Goal: Information Seeking & Learning: Learn about a topic

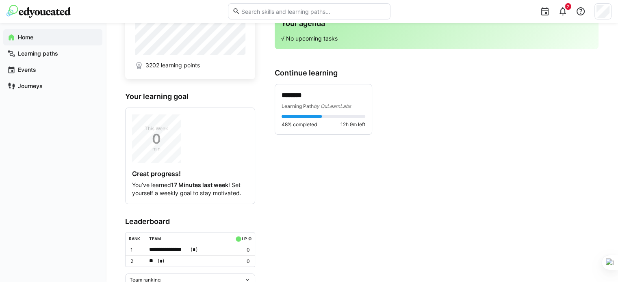
scroll to position [71, 0]
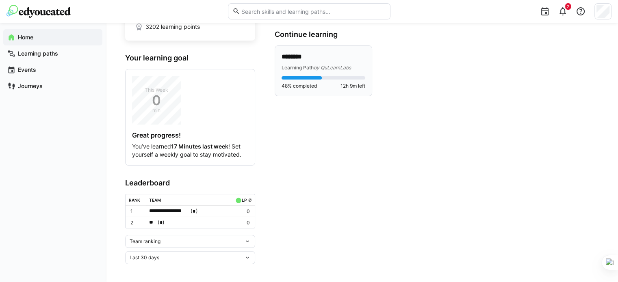
click at [321, 54] on p "********" at bounding box center [323, 56] width 84 height 9
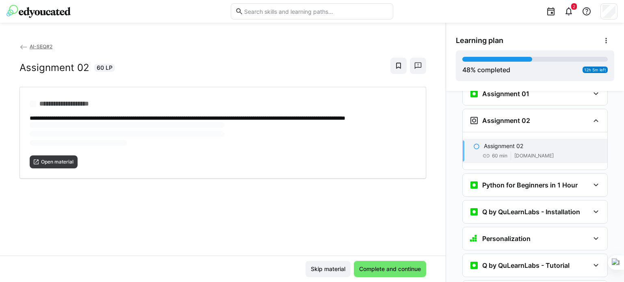
scroll to position [672, 0]
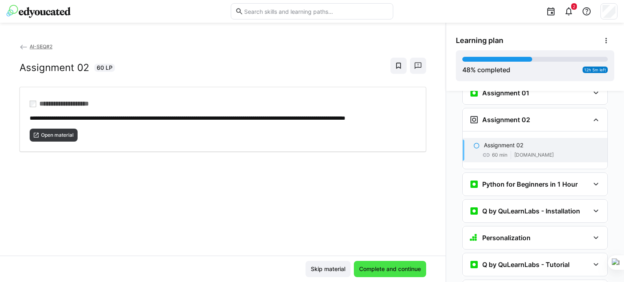
click at [397, 268] on span "Complete and continue" at bounding box center [390, 269] width 64 height 8
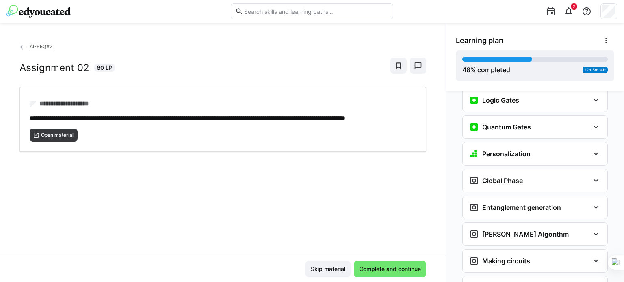
scroll to position [1078, 0]
click at [591, 175] on eds-icon at bounding box center [596, 180] width 10 height 10
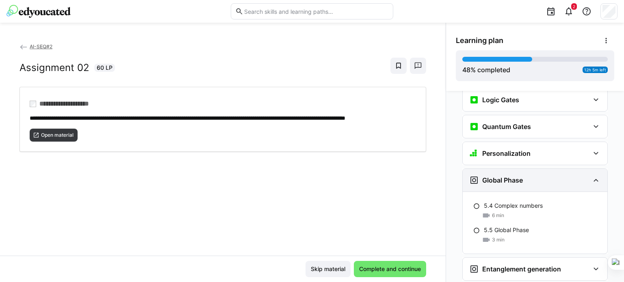
click at [594, 175] on eds-icon at bounding box center [596, 180] width 10 height 10
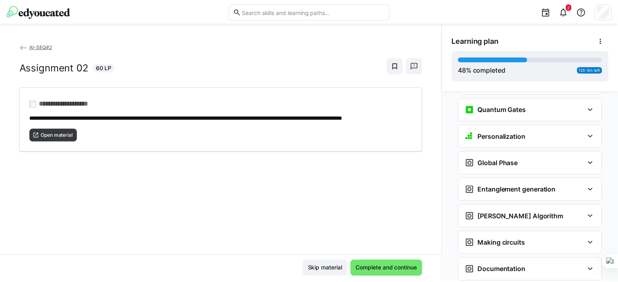
scroll to position [1085, 0]
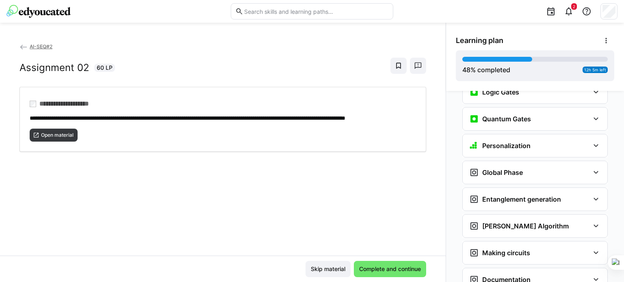
click at [37, 46] on span "AI-SEQ#2" at bounding box center [41, 46] width 23 height 6
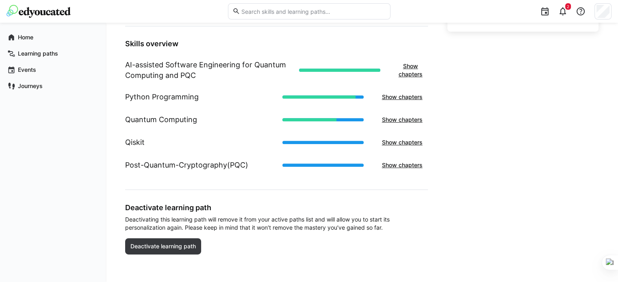
scroll to position [310, 0]
click at [406, 143] on span "Show chapters" at bounding box center [401, 142] width 43 height 8
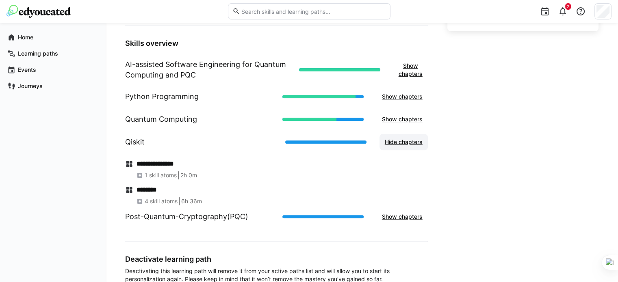
click at [406, 143] on span "Hide chapters" at bounding box center [403, 142] width 40 height 8
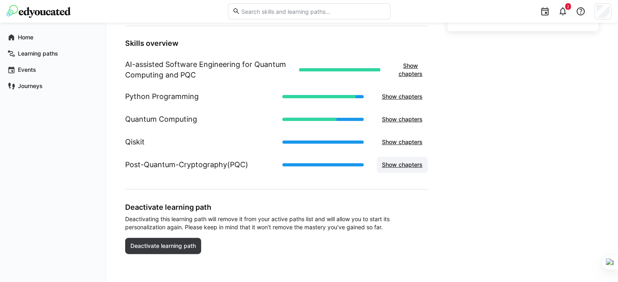
click at [406, 161] on span "Show chapters" at bounding box center [401, 165] width 43 height 8
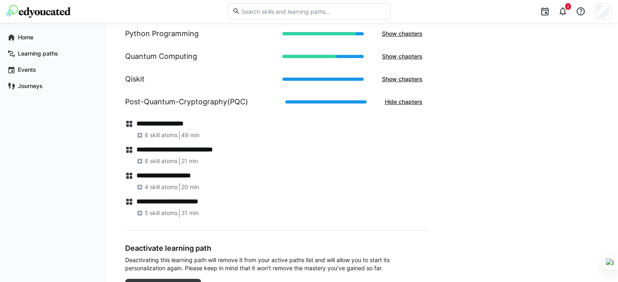
scroll to position [364, 0]
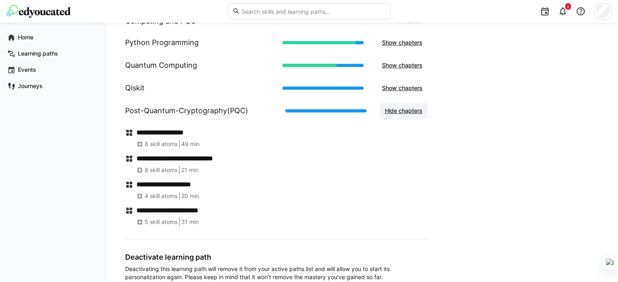
click at [400, 113] on span "Hide chapters" at bounding box center [403, 111] width 40 height 8
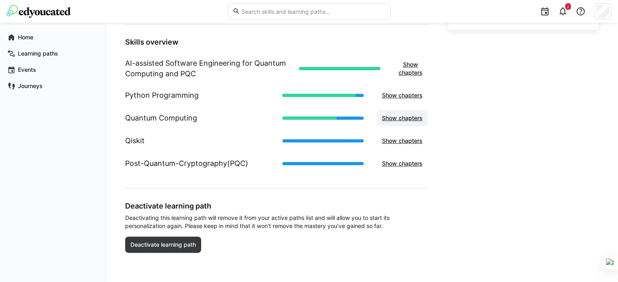
scroll to position [310, 0]
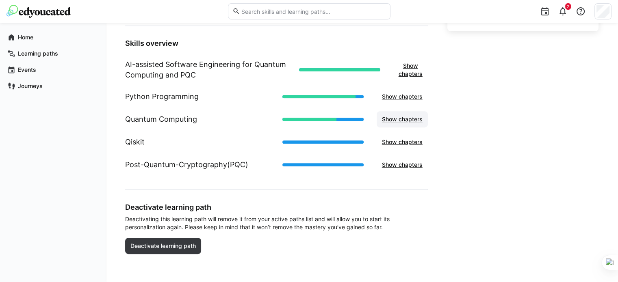
click at [403, 118] on span "Show chapters" at bounding box center [401, 119] width 43 height 8
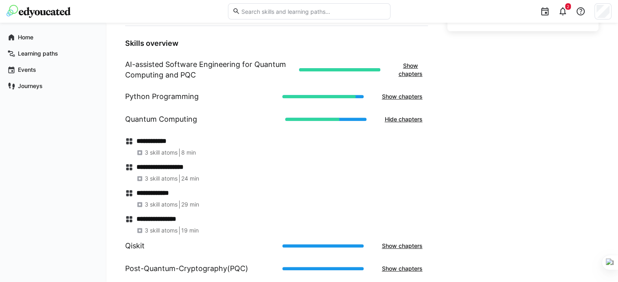
click at [159, 230] on span "3 skill atoms" at bounding box center [161, 231] width 33 height 8
click at [169, 219] on h4 "**********" at bounding box center [281, 219] width 291 height 8
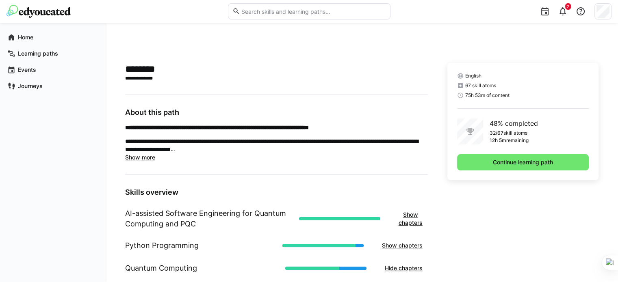
scroll to position [161, 0]
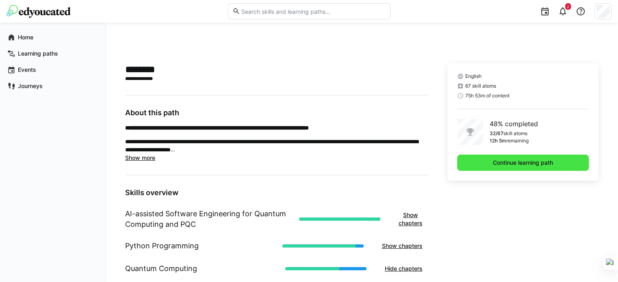
click at [506, 162] on span "Continue learning path" at bounding box center [522, 163] width 63 height 8
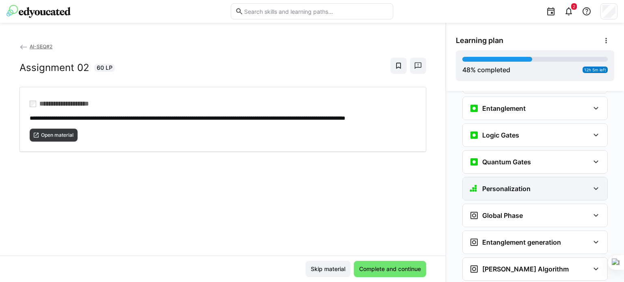
scroll to position [1037, 0]
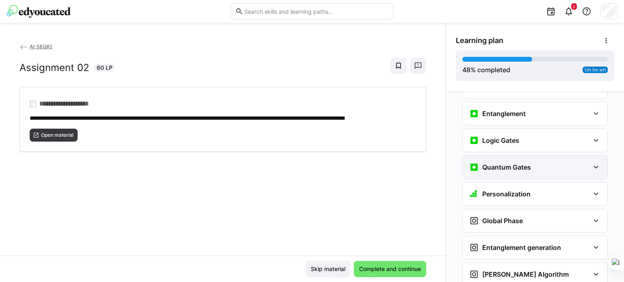
click at [591, 162] on eds-icon at bounding box center [596, 167] width 10 height 10
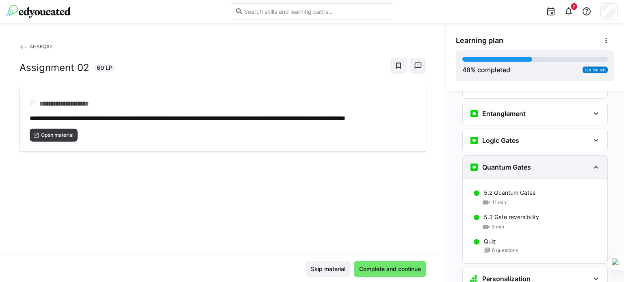
click at [592, 162] on eds-icon at bounding box center [596, 167] width 10 height 10
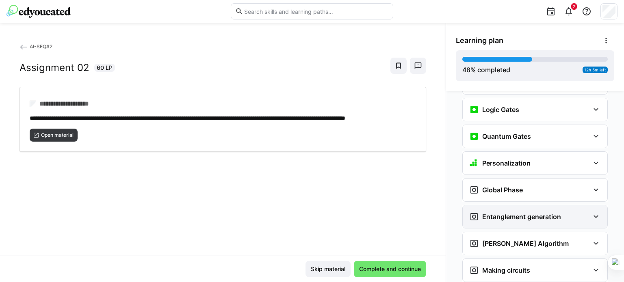
scroll to position [1064, 0]
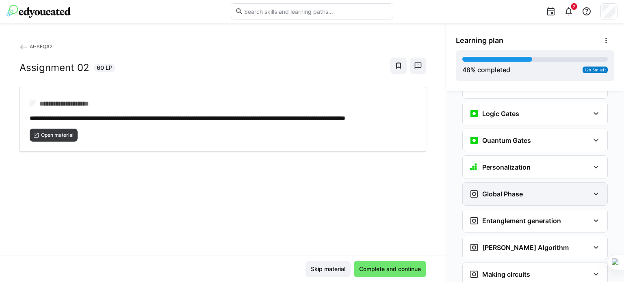
click at [592, 189] on eds-icon at bounding box center [596, 194] width 10 height 10
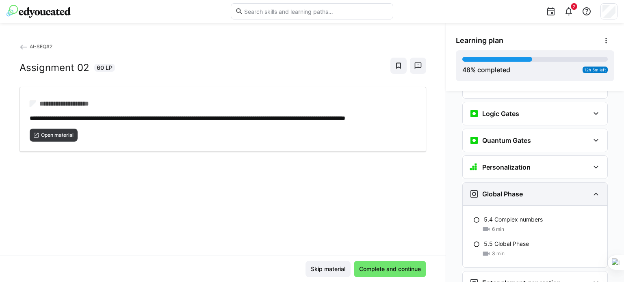
click at [592, 189] on eds-icon at bounding box center [596, 194] width 10 height 10
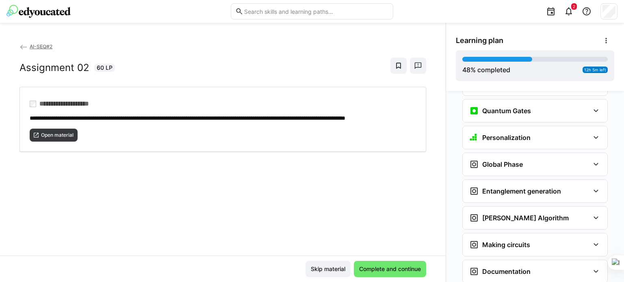
scroll to position [1126, 0]
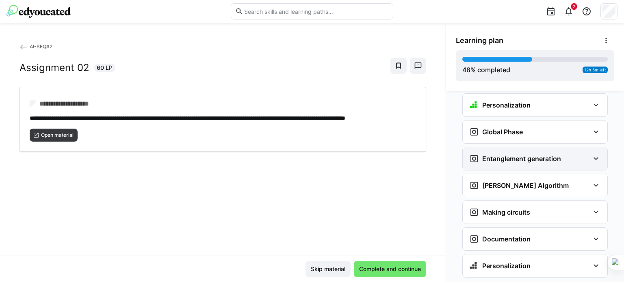
click at [593, 154] on eds-icon at bounding box center [596, 159] width 10 height 10
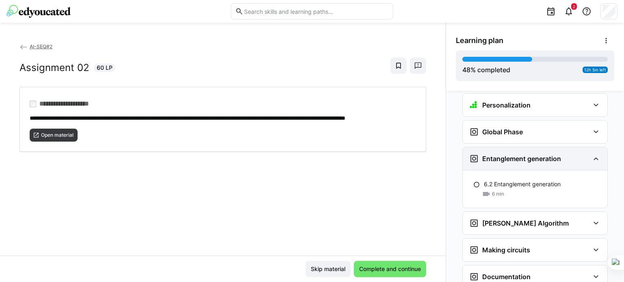
click at [593, 154] on eds-icon at bounding box center [596, 159] width 10 height 10
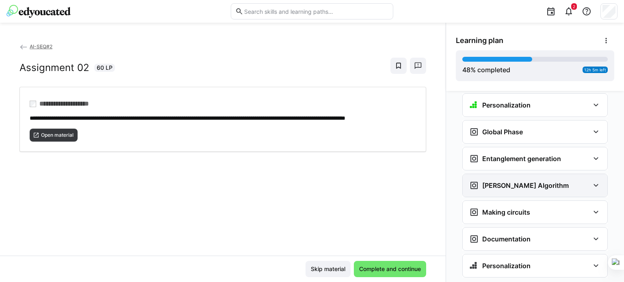
click at [592, 181] on eds-icon at bounding box center [596, 186] width 10 height 10
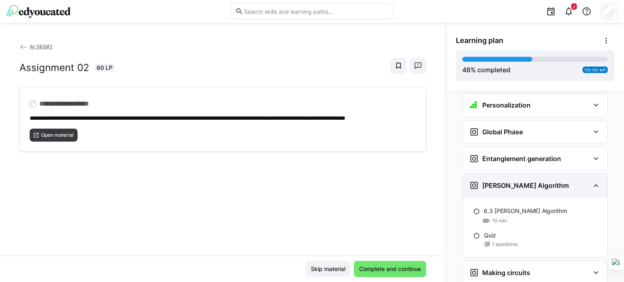
click at [592, 181] on eds-icon at bounding box center [596, 186] width 10 height 10
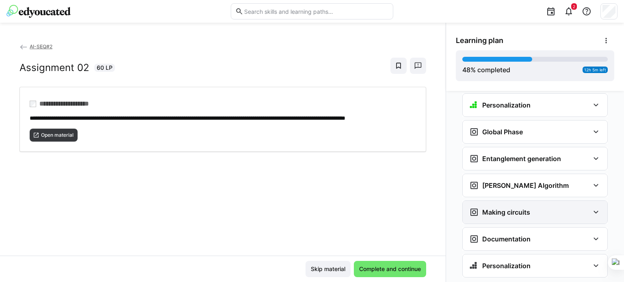
click at [593, 208] on eds-icon at bounding box center [596, 213] width 10 height 10
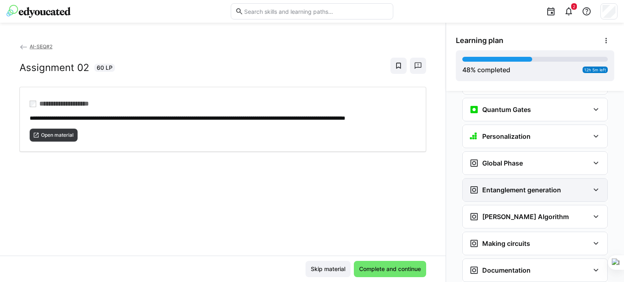
scroll to position [1099, 0]
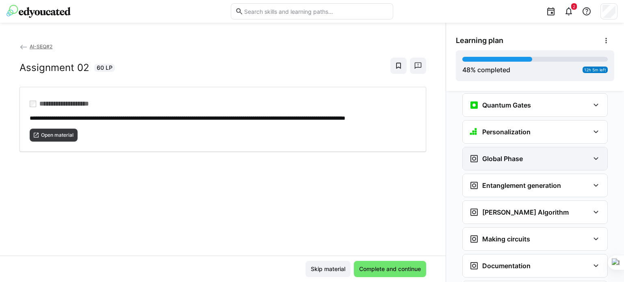
click at [585, 154] on div "Global Phase" at bounding box center [529, 159] width 120 height 10
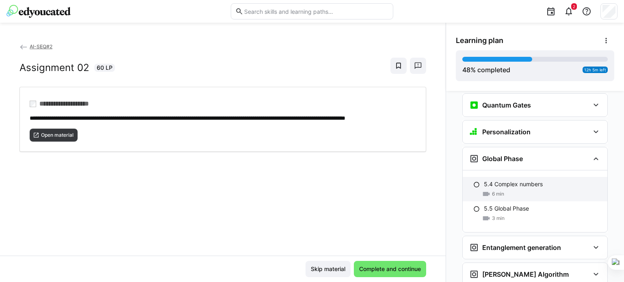
click at [521, 180] on p "5.4 Complex numbers" at bounding box center [513, 184] width 59 height 8
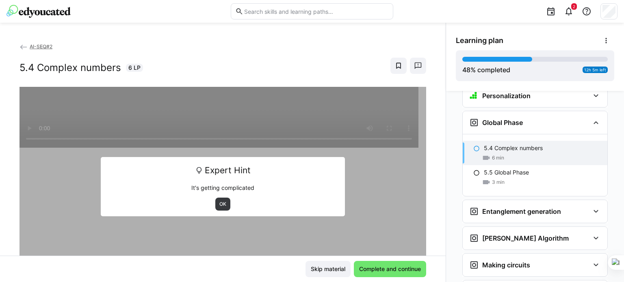
scroll to position [1135, 0]
click at [218, 204] on span "OK" at bounding box center [222, 204] width 9 height 6
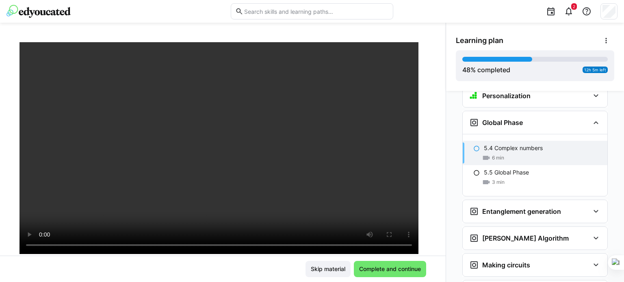
scroll to position [58, 0]
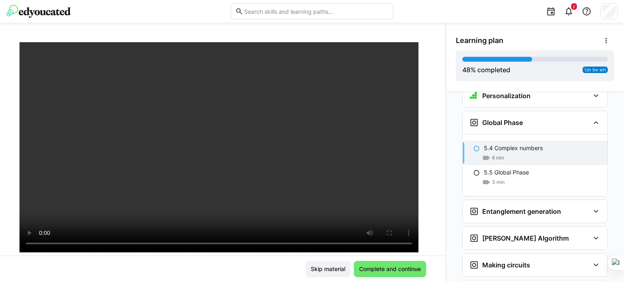
click at [434, 105] on div "AI-SEQ#2 5.4 Complex numbers 6 LP" at bounding box center [222, 149] width 445 height 214
click at [392, 271] on span "Complete and continue" at bounding box center [390, 269] width 64 height 8
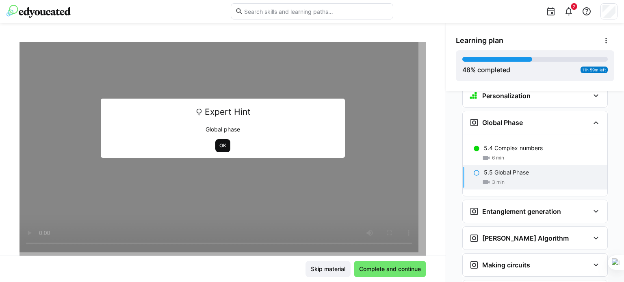
click at [223, 149] on span "OK" at bounding box center [222, 145] width 15 height 13
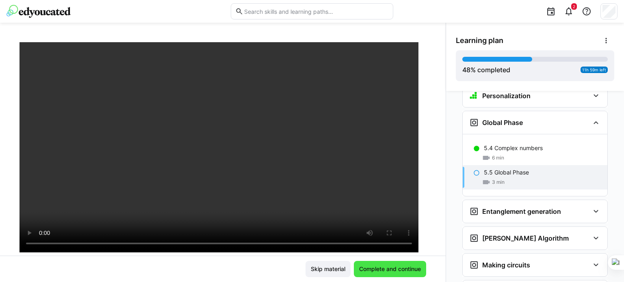
click at [392, 270] on span "Complete and continue" at bounding box center [390, 269] width 64 height 8
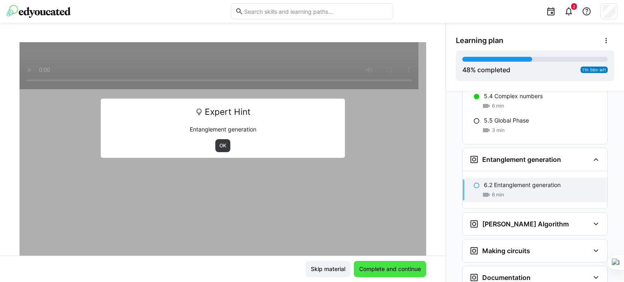
scroll to position [1188, 0]
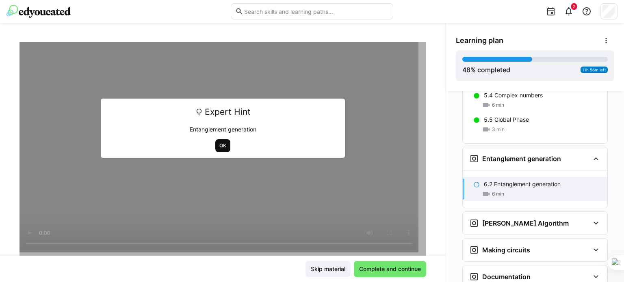
click at [219, 146] on span "OK" at bounding box center [222, 146] width 9 height 6
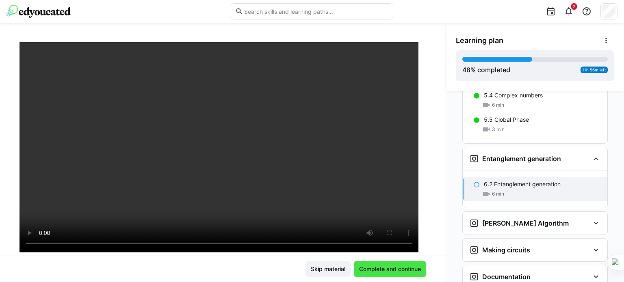
click at [400, 270] on span "Complete and continue" at bounding box center [390, 269] width 64 height 8
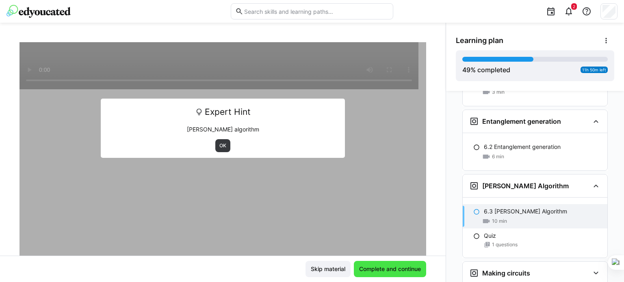
scroll to position [1226, 0]
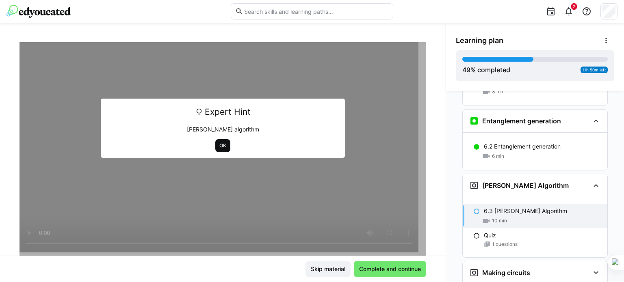
click at [215, 144] on span "OK" at bounding box center [222, 145] width 15 height 13
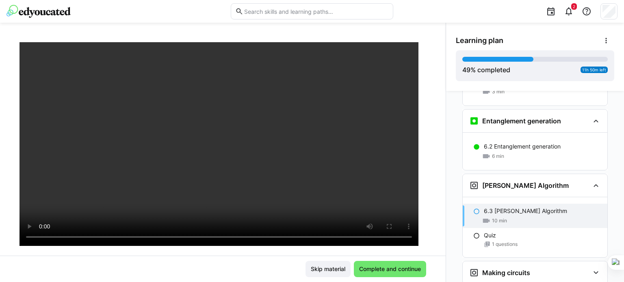
scroll to position [61, 0]
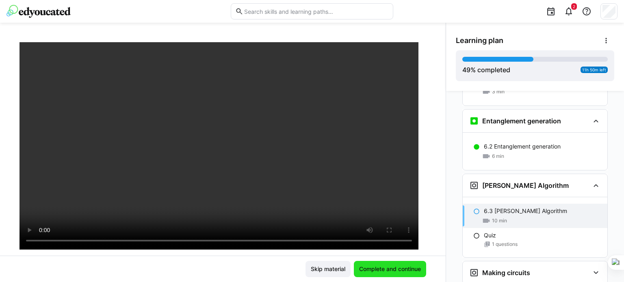
click at [391, 268] on span "Complete and continue" at bounding box center [390, 269] width 64 height 8
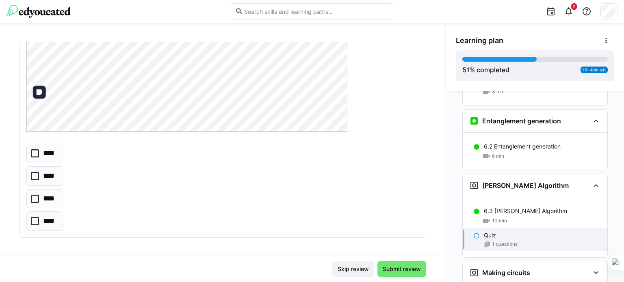
scroll to position [94, 0]
click at [34, 154] on icon at bounding box center [35, 153] width 8 height 8
click at [403, 271] on span "Submit review" at bounding box center [401, 269] width 41 height 8
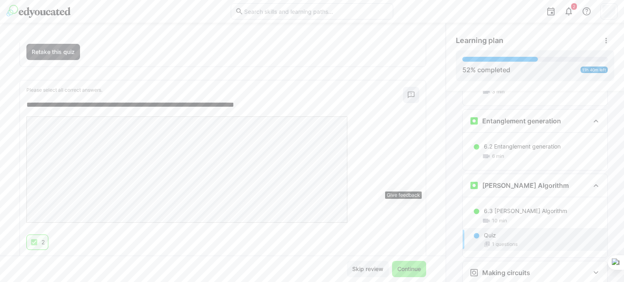
scroll to position [110, 0]
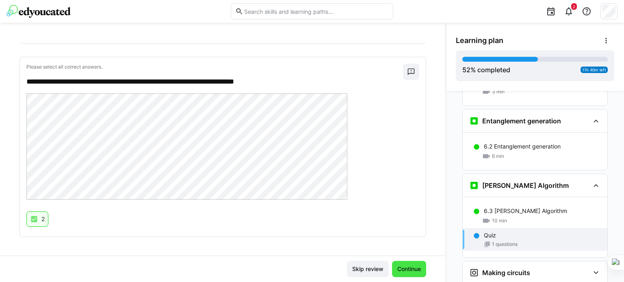
click at [411, 269] on span "Continue" at bounding box center [409, 269] width 26 height 8
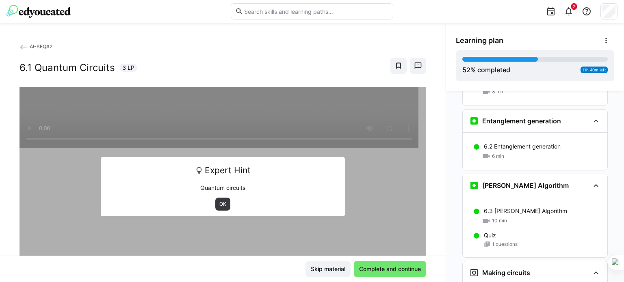
scroll to position [1286, 0]
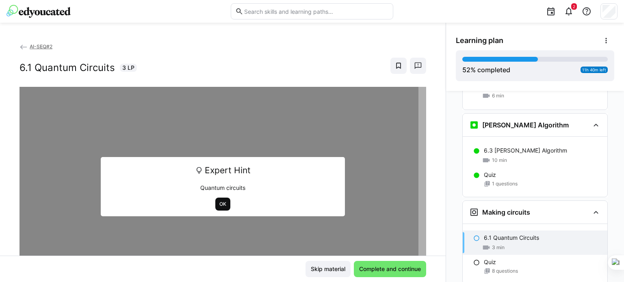
click at [220, 206] on span "OK" at bounding box center [222, 204] width 9 height 6
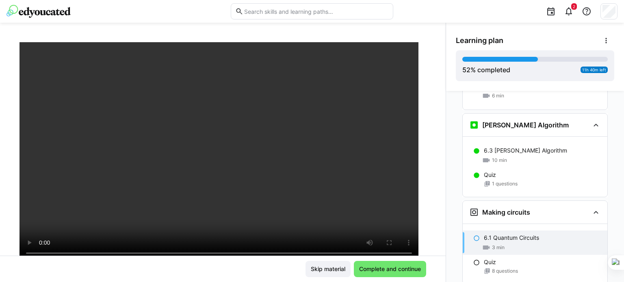
scroll to position [54, 0]
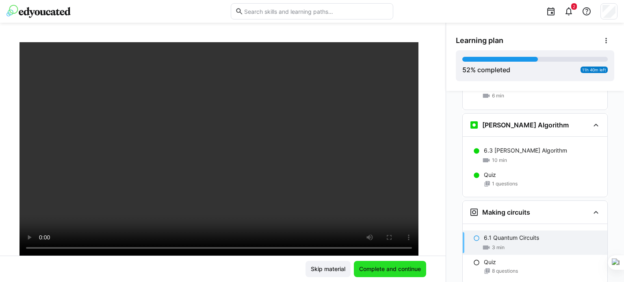
click at [401, 274] on span "Complete and continue" at bounding box center [390, 269] width 72 height 16
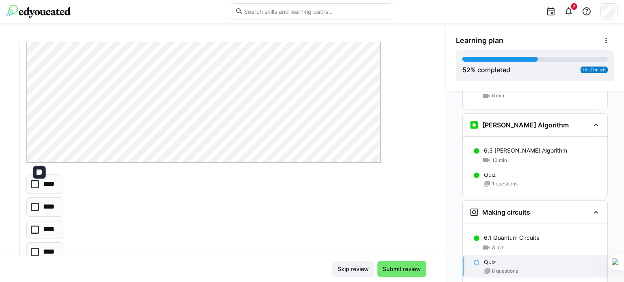
scroll to position [178, 0]
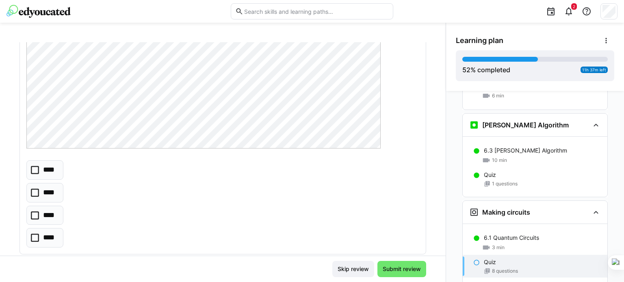
click at [35, 171] on icon at bounding box center [35, 170] width 8 height 8
click at [390, 269] on span "Submit review" at bounding box center [401, 269] width 41 height 8
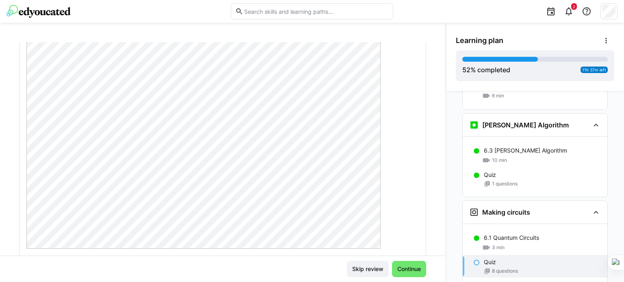
scroll to position [0, 0]
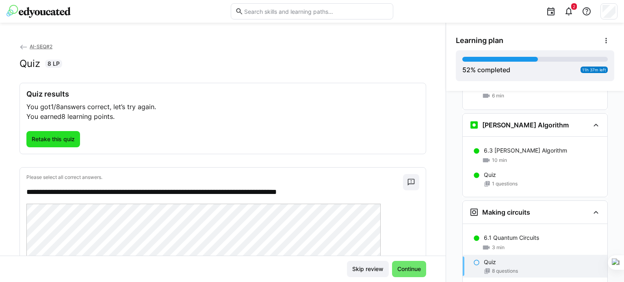
click at [52, 143] on span "Retake this quiz" at bounding box center [53, 139] width 54 height 16
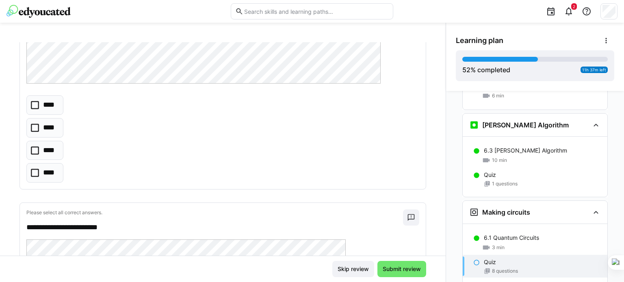
scroll to position [244, 0]
click at [32, 101] on icon at bounding box center [35, 105] width 8 height 8
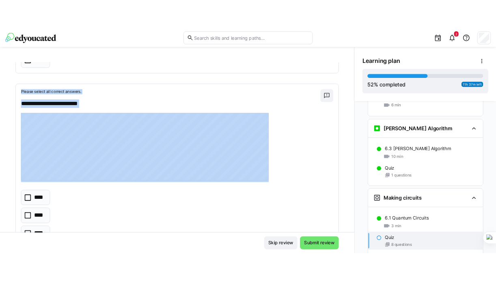
scroll to position [1975, 0]
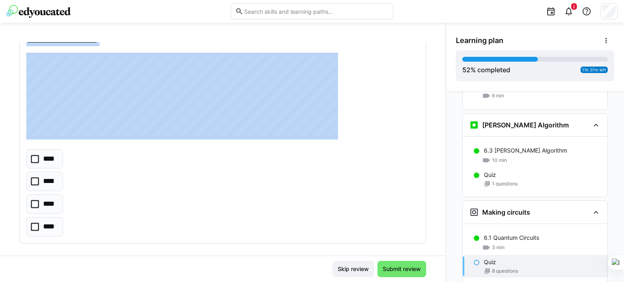
drag, startPoint x: 27, startPoint y: 66, endPoint x: 98, endPoint y: 203, distance: 154.6
copy div "**********"
click at [614, 263] on div at bounding box center [613, 262] width 19 height 15
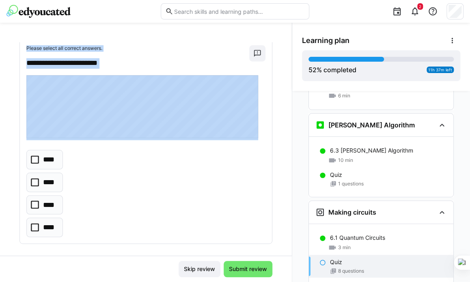
scroll to position [1710, 0]
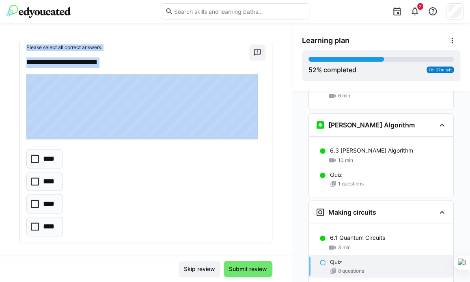
click at [172, 149] on div "**** **** **** ****" at bounding box center [145, 192] width 239 height 87
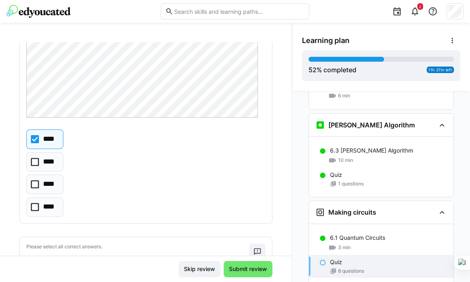
scroll to position [58, 0]
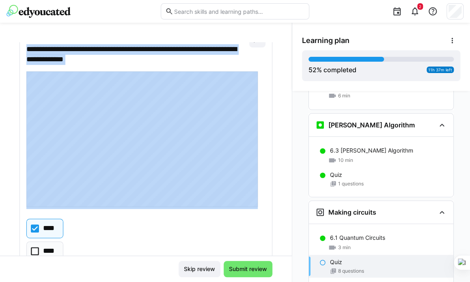
drag, startPoint x: 26, startPoint y: 44, endPoint x: 115, endPoint y: 229, distance: 205.2
click at [115, 229] on div "**********" at bounding box center [146, 169] width 252 height 288
copy div "**********"
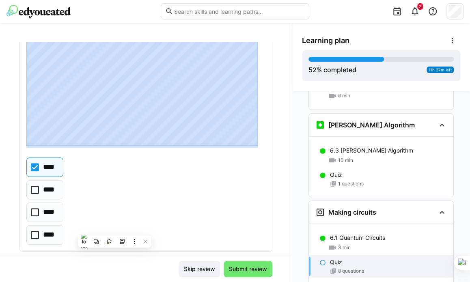
scroll to position [99, 0]
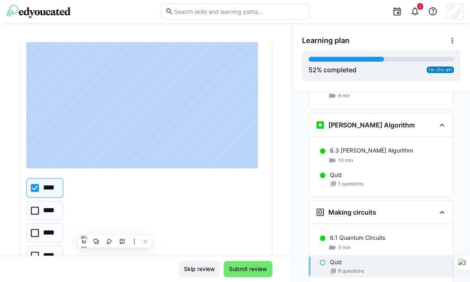
click at [268, 173] on div "**********" at bounding box center [146, 149] width 292 height 214
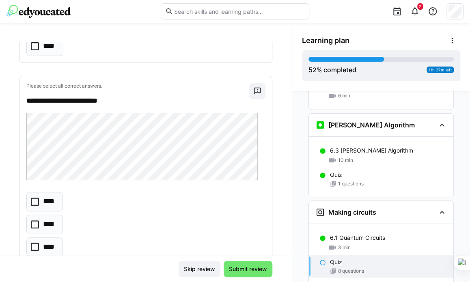
scroll to position [316, 0]
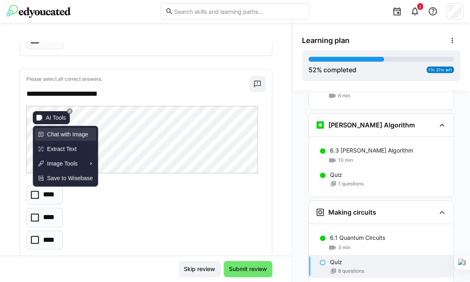
click at [67, 135] on span "Chat with Image" at bounding box center [67, 134] width 41 height 9
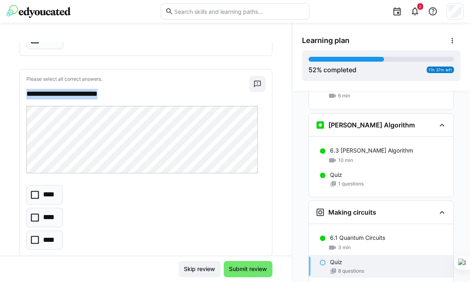
drag, startPoint x: 28, startPoint y: 90, endPoint x: 129, endPoint y: 91, distance: 101.1
click at [129, 91] on p "**********" at bounding box center [133, 94] width 215 height 11
copy p "**********"
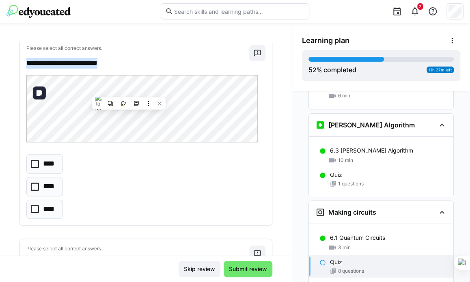
scroll to position [370, 0]
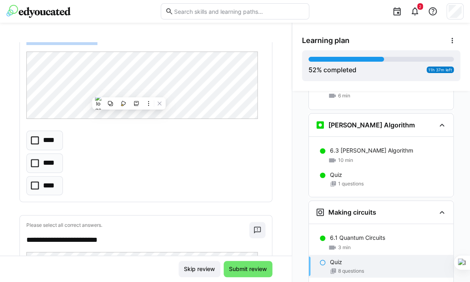
click at [32, 162] on icon at bounding box center [35, 163] width 8 height 8
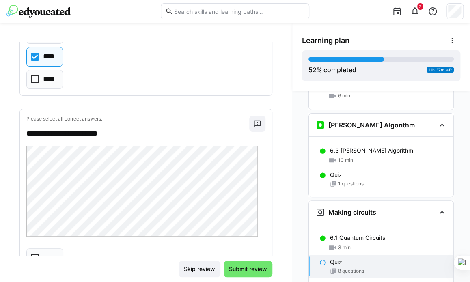
scroll to position [478, 0]
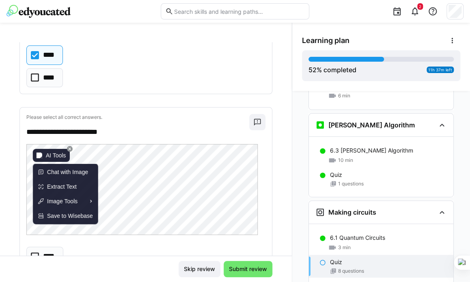
click at [37, 160] on div "AI Tools" at bounding box center [51, 155] width 37 height 13
click at [52, 172] on span "Chat with Image" at bounding box center [67, 172] width 41 height 9
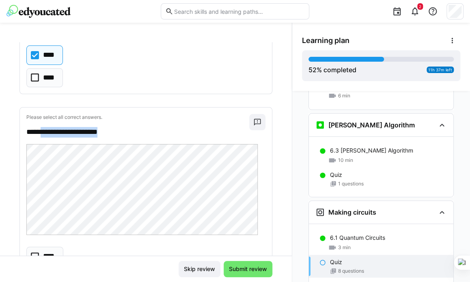
drag, startPoint x: 117, startPoint y: 131, endPoint x: 43, endPoint y: 131, distance: 74.3
click at [43, 131] on p "**********" at bounding box center [133, 132] width 215 height 11
copy p "**********"
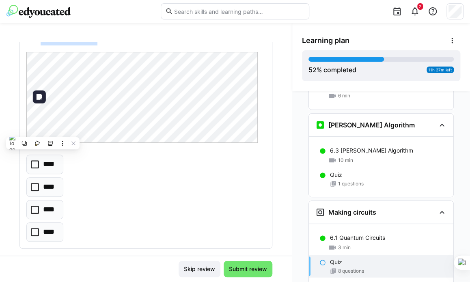
scroll to position [573, 0]
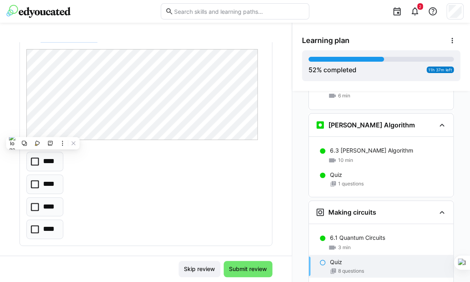
click at [39, 164] on eds-checkbox "****" at bounding box center [44, 161] width 37 height 19
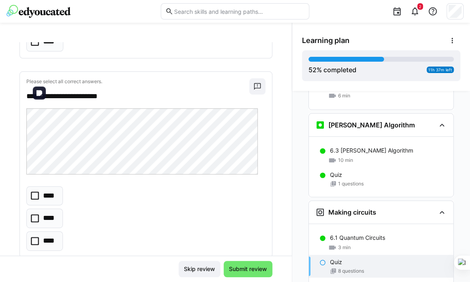
scroll to position [789, 0]
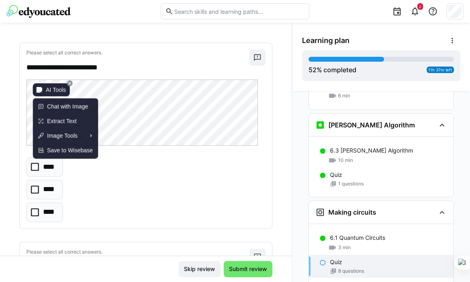
click at [41, 92] on img at bounding box center [40, 90] width 6 height 6
click at [53, 102] on span "Chat with Image" at bounding box center [67, 106] width 41 height 9
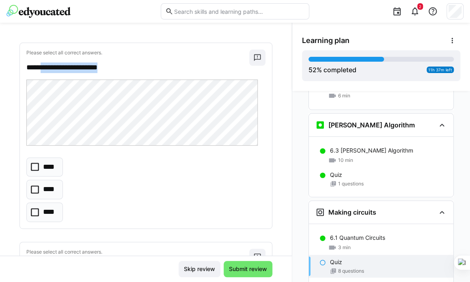
drag, startPoint x: 114, startPoint y: 65, endPoint x: 43, endPoint y: 68, distance: 70.3
click at [43, 68] on p "**********" at bounding box center [133, 68] width 215 height 11
copy p "**********"
click at [185, 144] on div at bounding box center [145, 114] width 239 height 68
click at [34, 186] on icon at bounding box center [35, 190] width 8 height 8
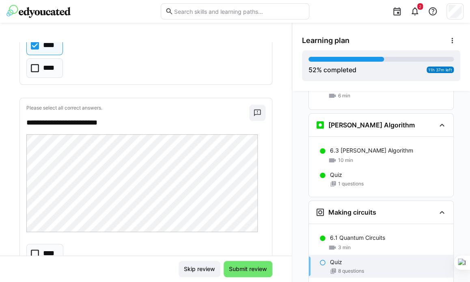
scroll to position [938, 0]
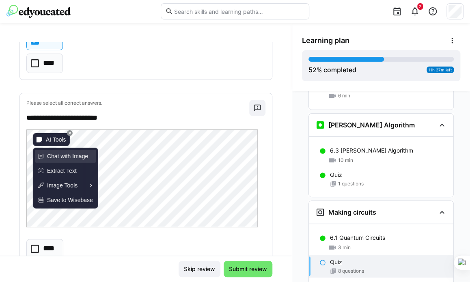
click at [47, 151] on div "Chat with Image" at bounding box center [65, 156] width 61 height 13
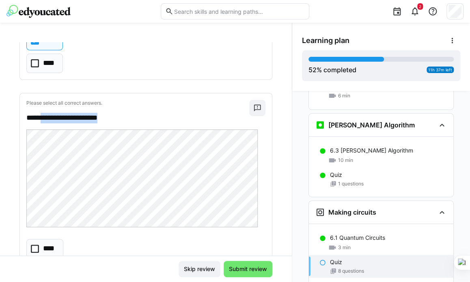
drag, startPoint x: 120, startPoint y: 116, endPoint x: 43, endPoint y: 118, distance: 76.8
click at [43, 118] on p "**********" at bounding box center [133, 118] width 215 height 11
copy p "**********"
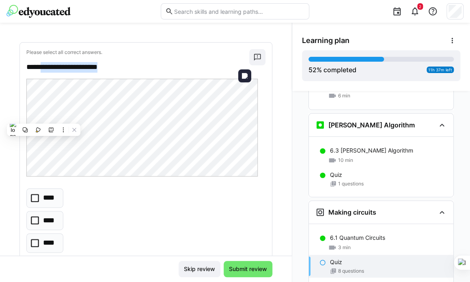
scroll to position [1033, 0]
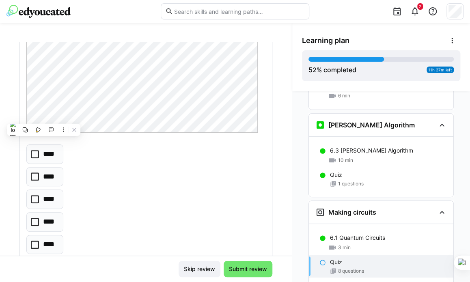
click at [34, 195] on icon at bounding box center [35, 199] width 8 height 8
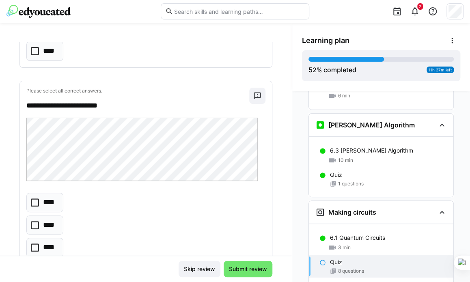
scroll to position [1249, 0]
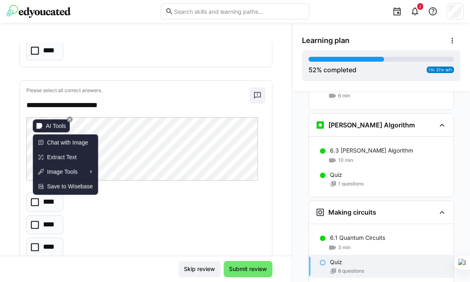
click at [41, 127] on img at bounding box center [40, 126] width 6 height 6
click at [52, 139] on span "Chat with Image" at bounding box center [67, 142] width 41 height 9
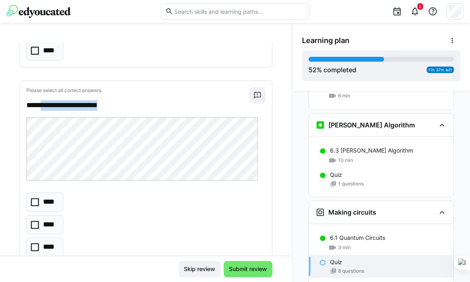
drag, startPoint x: 116, startPoint y: 103, endPoint x: 45, endPoint y: 104, distance: 71.1
click at [45, 104] on p "**********" at bounding box center [133, 105] width 215 height 11
copy p "**********"
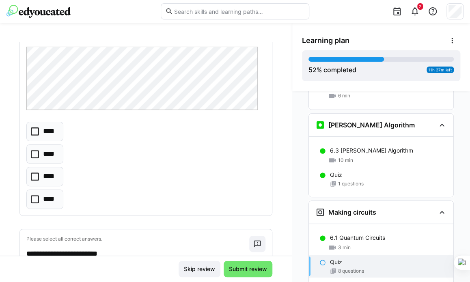
scroll to position [1290, 0]
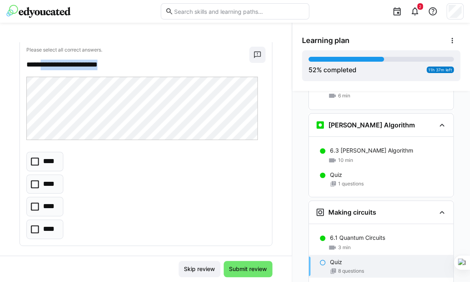
click at [34, 181] on icon at bounding box center [35, 184] width 8 height 8
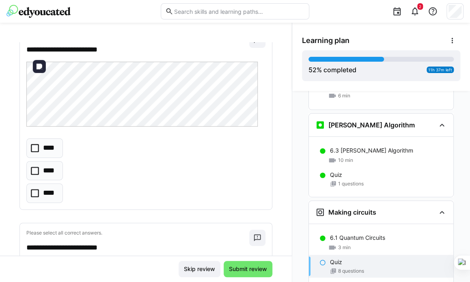
scroll to position [1534, 0]
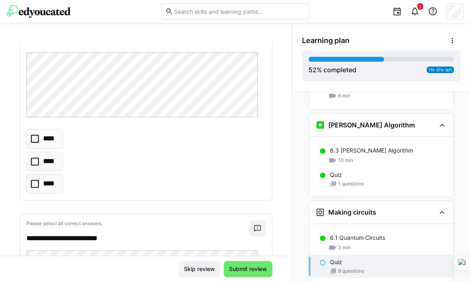
click at [30, 156] on eds-checkbox "****" at bounding box center [44, 161] width 37 height 19
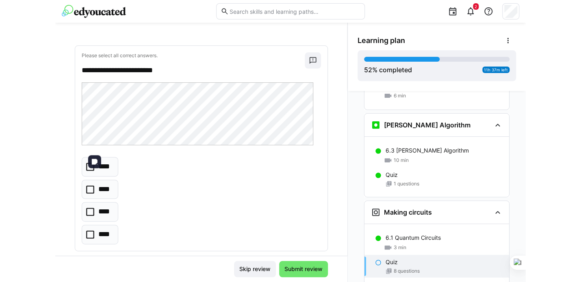
scroll to position [1710, 0]
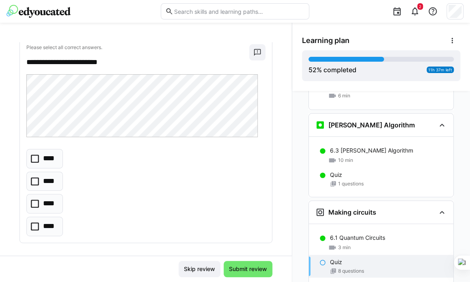
click at [43, 199] on p "****" at bounding box center [50, 204] width 14 height 11
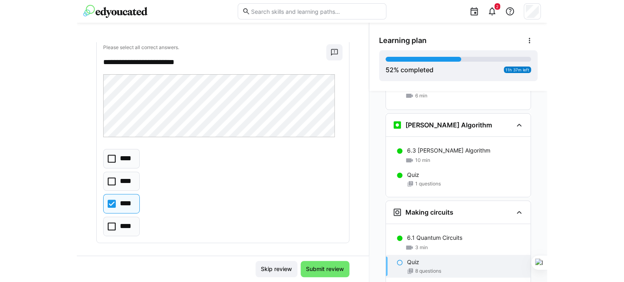
scroll to position [1953, 0]
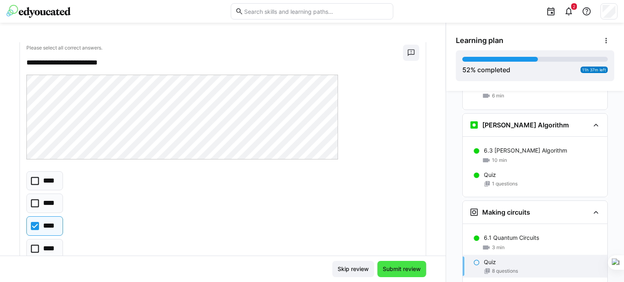
click at [389, 264] on span "Submit review" at bounding box center [401, 269] width 49 height 16
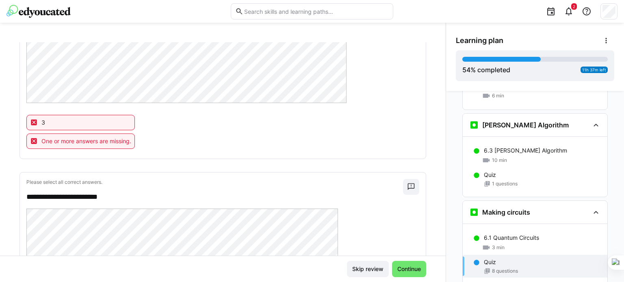
scroll to position [1611, 0]
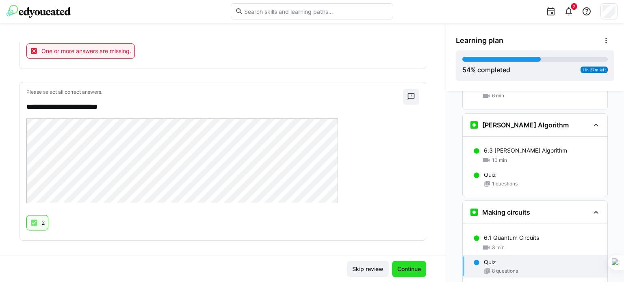
click at [409, 271] on span "Continue" at bounding box center [409, 269] width 26 height 8
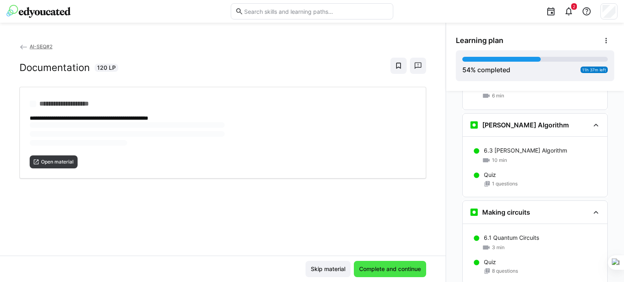
scroll to position [1347, 0]
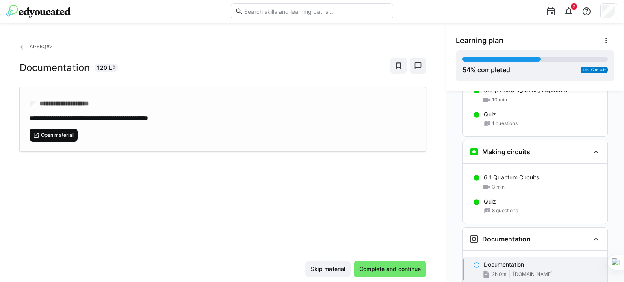
click at [63, 132] on span "Open material" at bounding box center [57, 135] width 34 height 6
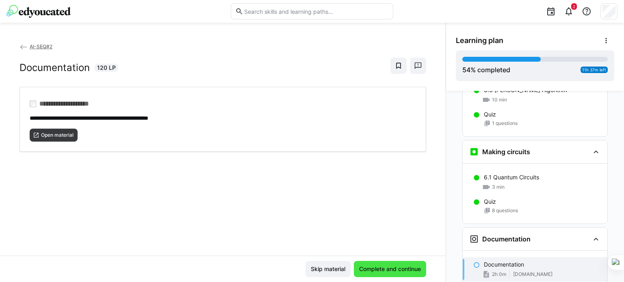
click at [393, 272] on span "Complete and continue" at bounding box center [390, 269] width 64 height 8
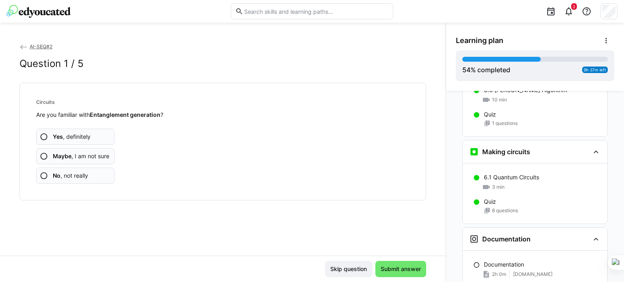
scroll to position [1385, 0]
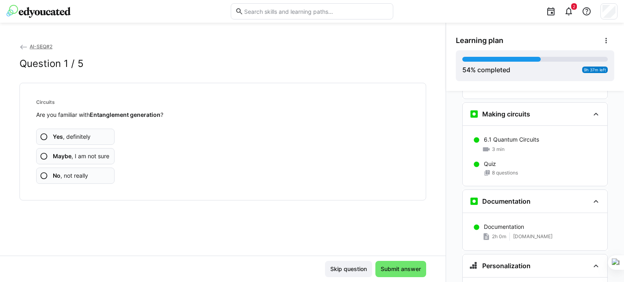
click at [41, 174] on eds-icon at bounding box center [44, 176] width 8 height 8
click at [48, 172] on app-assessment-question-radio "No , not really" at bounding box center [75, 176] width 78 height 16
click at [42, 173] on eds-icon at bounding box center [44, 176] width 8 height 8
click at [69, 177] on span "No , not really" at bounding box center [70, 176] width 35 height 8
click at [86, 172] on span "No , not really" at bounding box center [70, 176] width 35 height 8
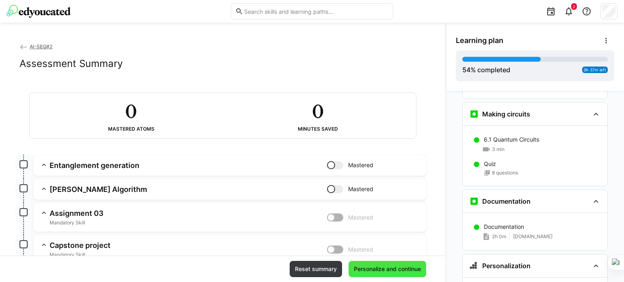
click at [377, 265] on span "Personalize and continue" at bounding box center [386, 269] width 69 height 8
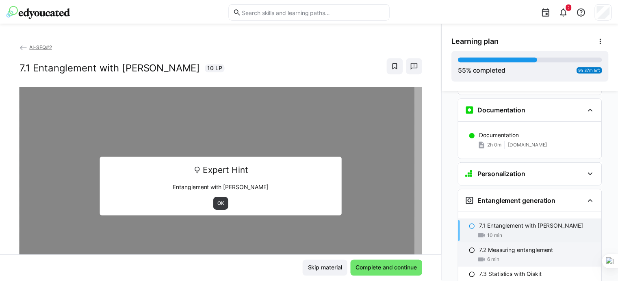
scroll to position [1468, 0]
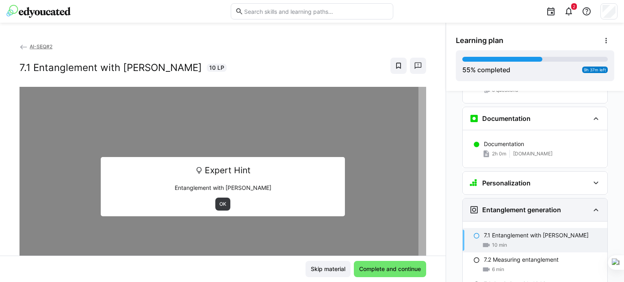
click at [595, 205] on eds-icon at bounding box center [596, 210] width 10 height 10
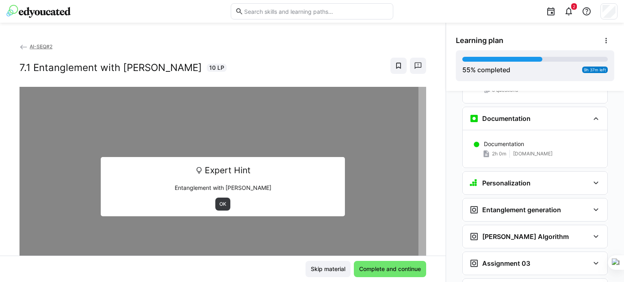
click at [26, 47] on eds-icon at bounding box center [23, 47] width 8 height 8
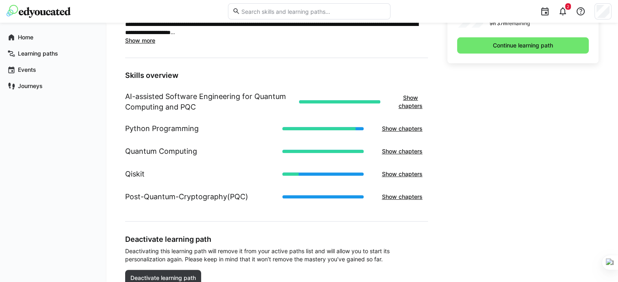
scroll to position [284, 0]
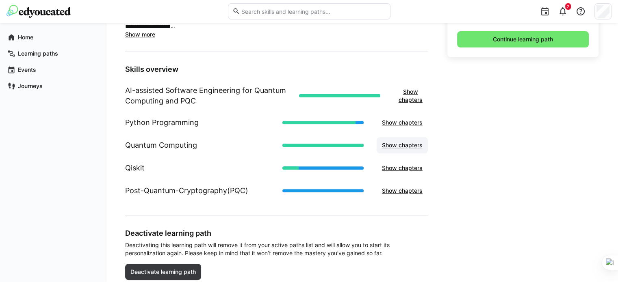
click at [413, 147] on span "Show chapters" at bounding box center [401, 145] width 43 height 8
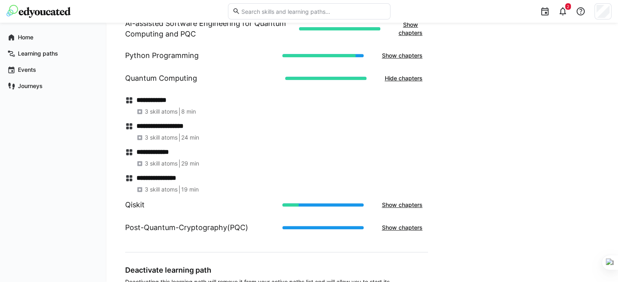
scroll to position [352, 0]
click at [411, 80] on span "Hide chapters" at bounding box center [403, 78] width 40 height 8
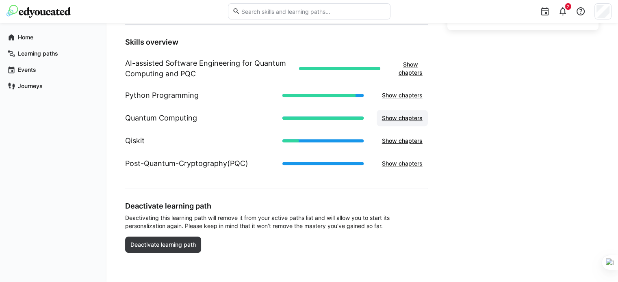
scroll to position [310, 0]
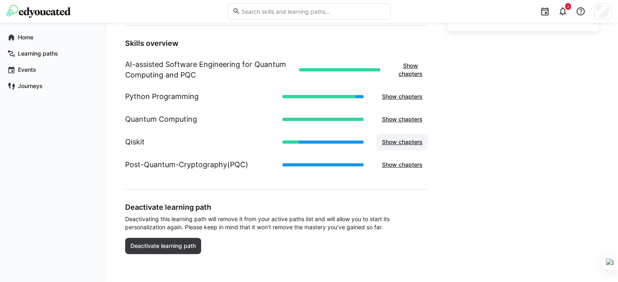
click at [406, 138] on span "Show chapters" at bounding box center [401, 142] width 43 height 8
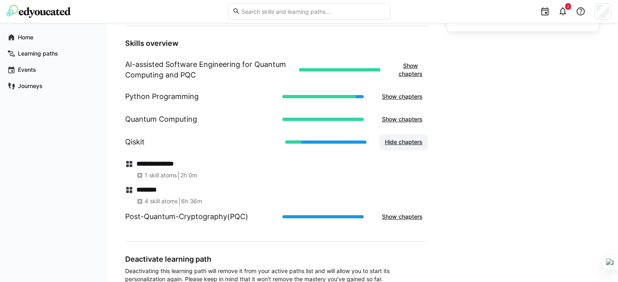
click at [406, 139] on span "Hide chapters" at bounding box center [403, 142] width 40 height 8
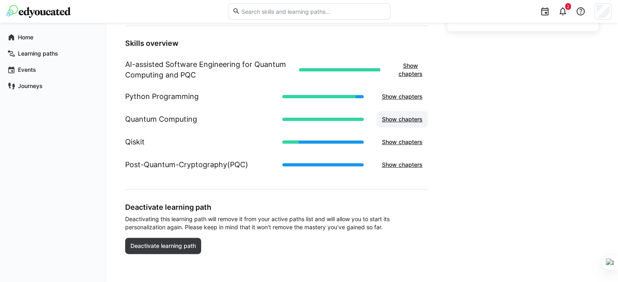
click at [403, 121] on span "Show chapters" at bounding box center [401, 119] width 43 height 8
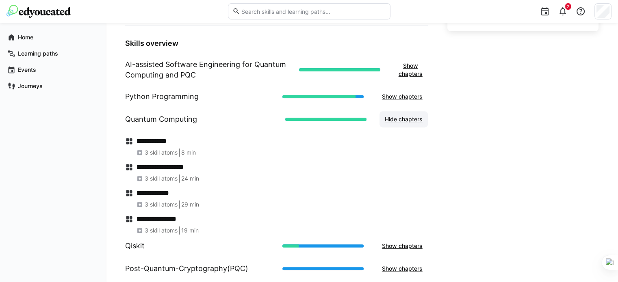
click at [403, 121] on span "Hide chapters" at bounding box center [403, 119] width 40 height 8
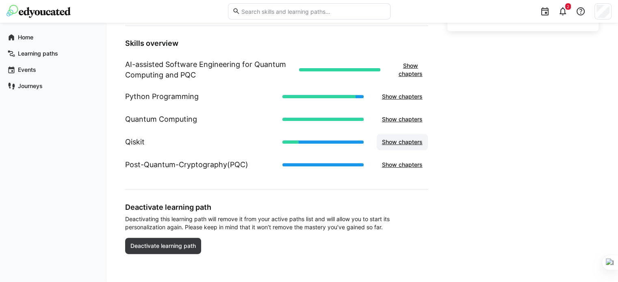
click at [414, 143] on span "Show chapters" at bounding box center [401, 142] width 43 height 8
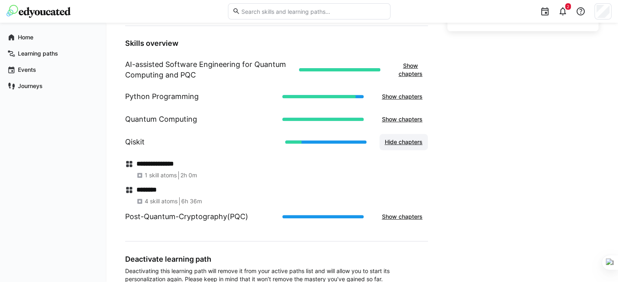
click at [414, 143] on span "Hide chapters" at bounding box center [403, 142] width 40 height 8
